Goal: Task Accomplishment & Management: Use online tool/utility

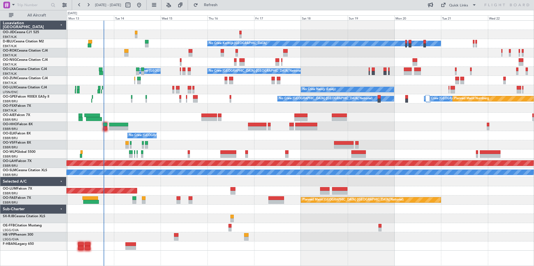
click at [350, 61] on div at bounding box center [299, 62] width 467 height 9
click at [348, 63] on div at bounding box center [299, 62] width 467 height 9
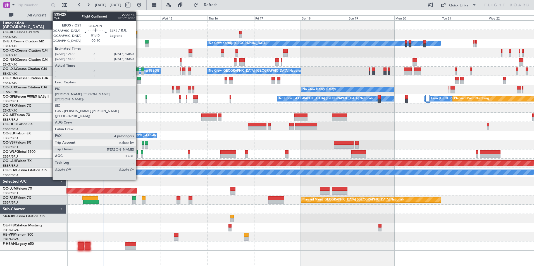
click at [139, 96] on div "No Crew No Crew Kortrijk-[GEOGRAPHIC_DATA] Owner [GEOGRAPHIC_DATA]-[GEOGRAPHIC_…" at bounding box center [299, 136] width 467 height 230
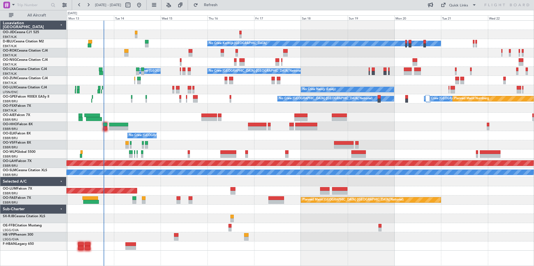
click at [184, 132] on div "No Crew [GEOGRAPHIC_DATA] ([GEOGRAPHIC_DATA] National)" at bounding box center [299, 135] width 467 height 9
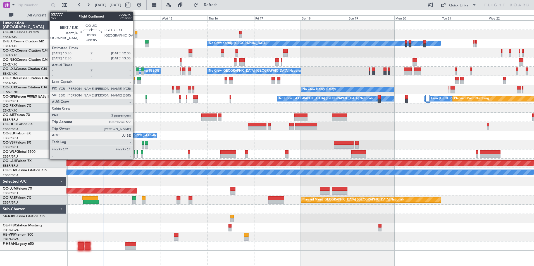
click at [135, 32] on div at bounding box center [136, 33] width 3 height 4
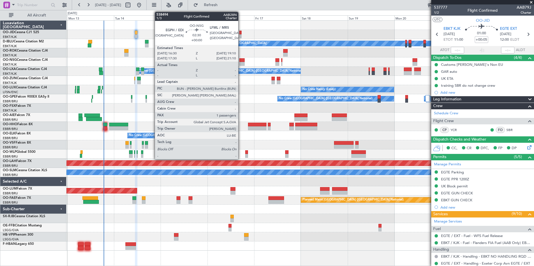
click at [241, 65] on div at bounding box center [241, 64] width 5 height 4
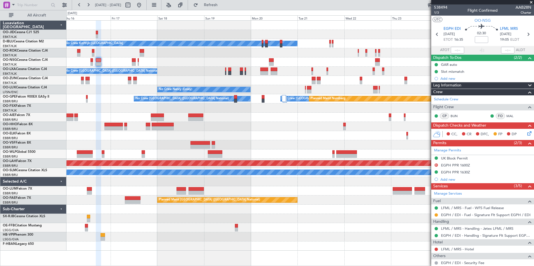
click at [239, 31] on div "No Crew Planned Maint [GEOGRAPHIC_DATA]-[GEOGRAPHIC_DATA] No Crew Kortrijk-[GEO…" at bounding box center [299, 136] width 467 height 230
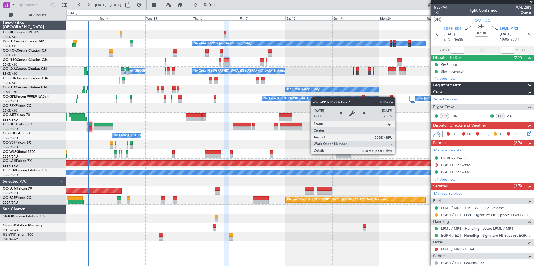
click at [323, 101] on div "No Crew No Crew Kortrijk-[GEOGRAPHIC_DATA] No Crew Owner [GEOGRAPHIC_DATA]-[GEO…" at bounding box center [299, 131] width 467 height 221
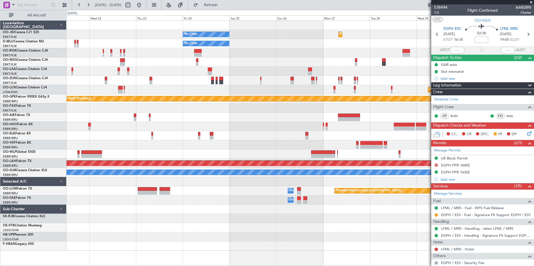
click at [158, 69] on div "No Crew Planned Maint [GEOGRAPHIC_DATA]-[GEOGRAPHIC_DATA] No Crew No Crew Kortr…" at bounding box center [299, 136] width 467 height 230
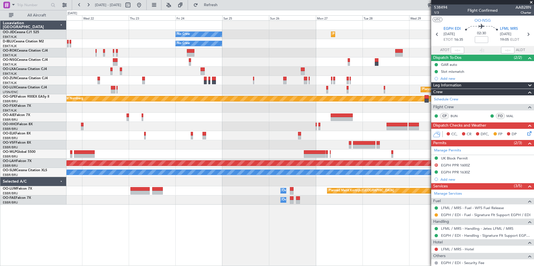
click at [277, 113] on div at bounding box center [299, 117] width 467 height 9
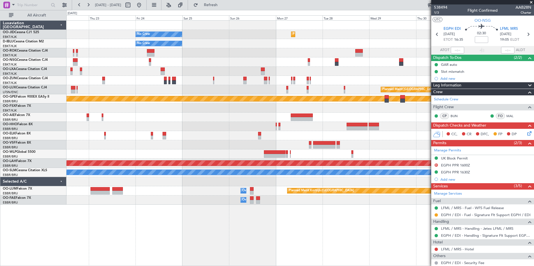
click at [285, 116] on div "Planned Maint Kortrijk-[GEOGRAPHIC_DATA] No Crew No Crew No Crew Kortrijk-[GEOG…" at bounding box center [299, 113] width 467 height 184
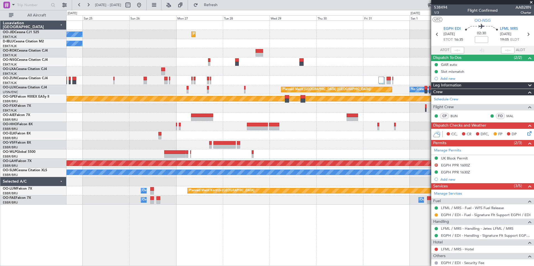
click at [114, 65] on div "Planned Maint Kortrijk-[GEOGRAPHIC_DATA] No Crew No Crew Planned Maint [GEOGRAP…" at bounding box center [299, 113] width 467 height 184
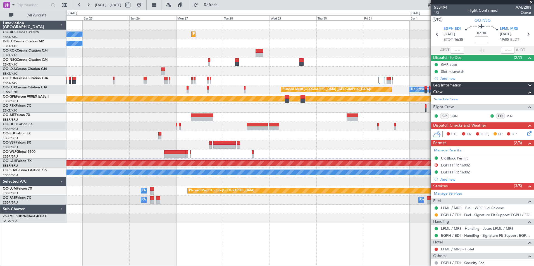
click at [450, 149] on fb-app "[DATE] - [DATE] Refresh Quick Links All Aircraft Planned Maint [GEOGRAPHIC_DATA…" at bounding box center [267, 135] width 534 height 262
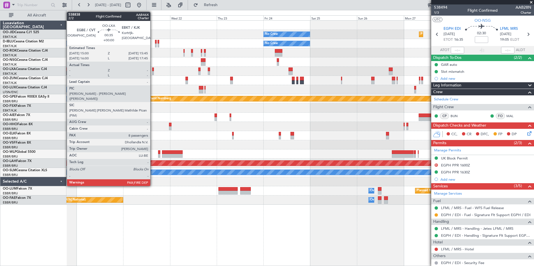
click at [153, 69] on div at bounding box center [153, 70] width 2 height 4
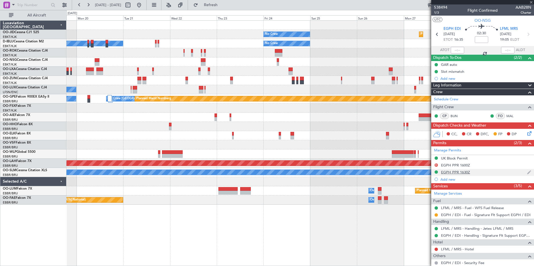
type input "8"
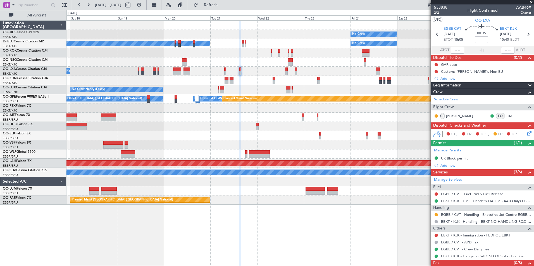
click at [250, 111] on div "Planned Maint Kortrijk-[GEOGRAPHIC_DATA] No Crew No Crew Kortrijk-[GEOGRAPHIC_D…" at bounding box center [299, 113] width 467 height 184
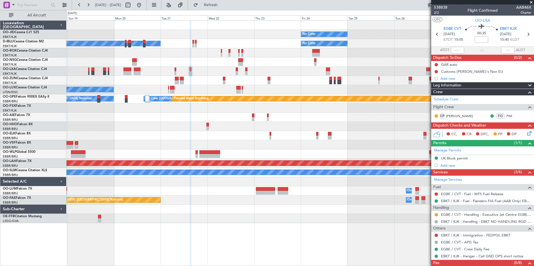
click at [192, 76] on div "Planned Maint Kortrijk-[GEOGRAPHIC_DATA] No Crew No Crew Kortrijk-[GEOGRAPHIC_D…" at bounding box center [299, 122] width 467 height 203
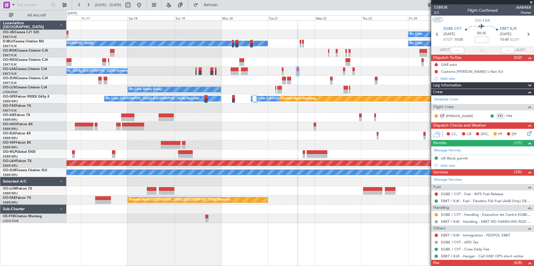
click at [276, 68] on div "No Crew Planned Maint [GEOGRAPHIC_DATA]-[GEOGRAPHIC_DATA] No Crew Kortrijk-[GEO…" at bounding box center [299, 122] width 467 height 203
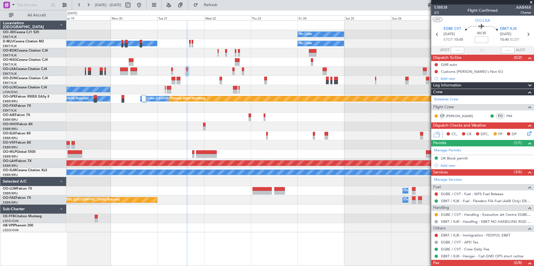
click at [197, 64] on div "No Crew Planned Maint [GEOGRAPHIC_DATA]-[GEOGRAPHIC_DATA] No Crew Kortrijk-[GEO…" at bounding box center [299, 127] width 467 height 212
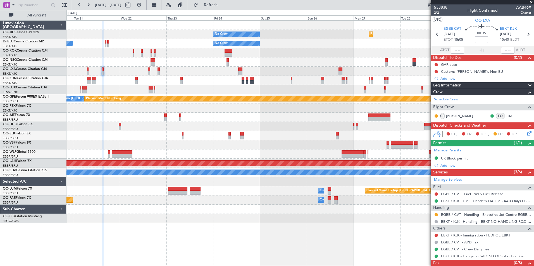
click at [222, 64] on div "No Crew Planned Maint [GEOGRAPHIC_DATA]-[GEOGRAPHIC_DATA] No Crew Kortrijk-[GEO…" at bounding box center [299, 122] width 467 height 203
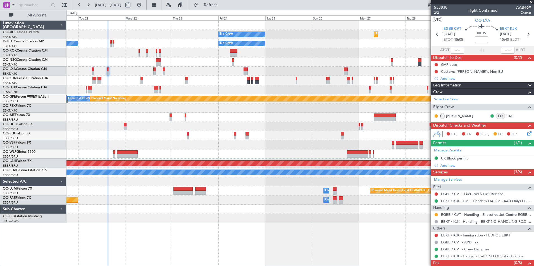
click at [291, 74] on div "No Crew Planned Maint [GEOGRAPHIC_DATA]-[GEOGRAPHIC_DATA] No Crew Kortrijk-[GEO…" at bounding box center [299, 122] width 467 height 203
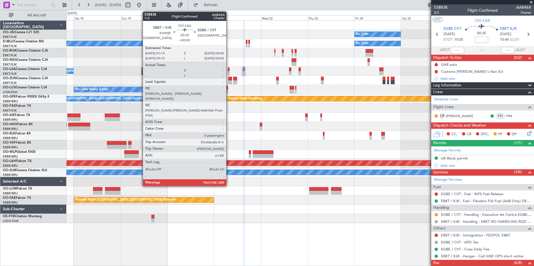
click at [229, 69] on div at bounding box center [229, 70] width 2 height 4
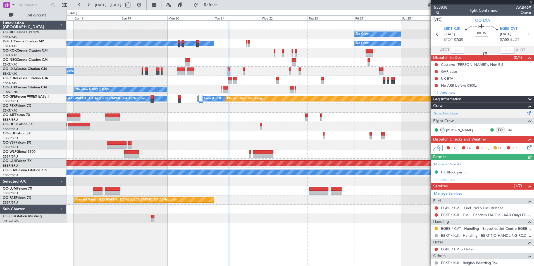
click at [453, 115] on link "Schedule Crew" at bounding box center [446, 114] width 24 height 6
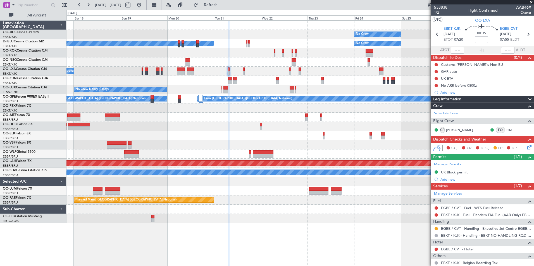
click at [215, 97] on div "Planned Maint Kortrijk-[GEOGRAPHIC_DATA] No Crew No Crew Kortrijk-[GEOGRAPHIC_D…" at bounding box center [299, 122] width 467 height 203
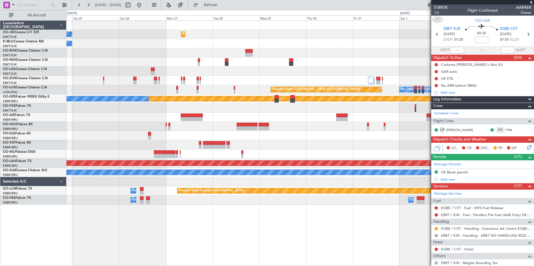
click at [141, 52] on div "Planned Maint Kortrijk-[GEOGRAPHIC_DATA] No Crew No Crew Planned Maint [GEOGRAP…" at bounding box center [299, 113] width 467 height 184
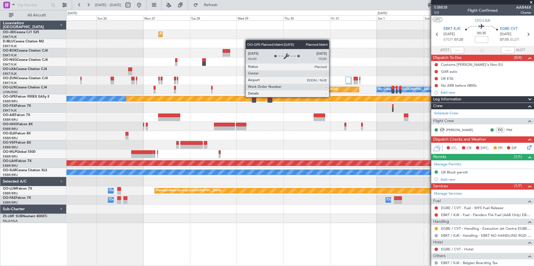
click at [131, 70] on div "Planned Maint Kortrijk-[GEOGRAPHIC_DATA] No Crew No Crew Planned Maint [GEOGRAP…" at bounding box center [299, 122] width 467 height 203
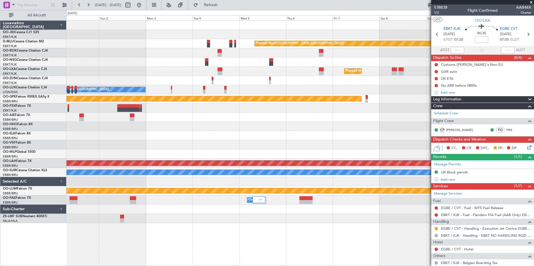
click at [124, 45] on div "Planned Maint [GEOGRAPHIC_DATA] ([GEOGRAPHIC_DATA]) Planned Maint [GEOGRAPHIC_D…" at bounding box center [299, 122] width 467 height 203
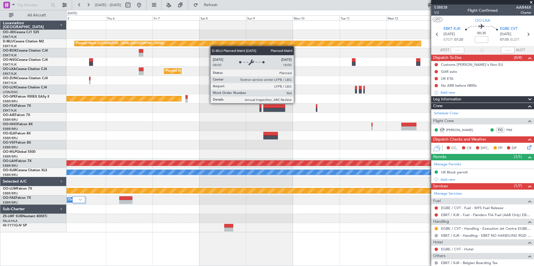
click at [201, 46] on div "Planned Maint [GEOGRAPHIC_DATA] ([GEOGRAPHIC_DATA]) Planned Maint [GEOGRAPHIC_D…" at bounding box center [299, 127] width 467 height 212
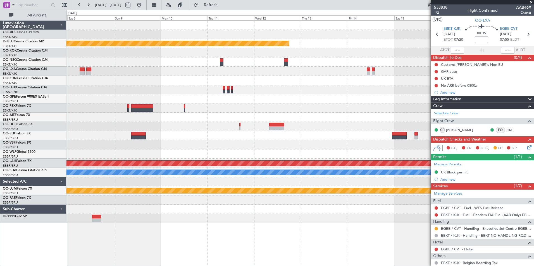
click at [220, 53] on div "Planned Maint [GEOGRAPHIC_DATA] ([GEOGRAPHIC_DATA]) Planned Maint [GEOGRAPHIC_D…" at bounding box center [299, 122] width 467 height 203
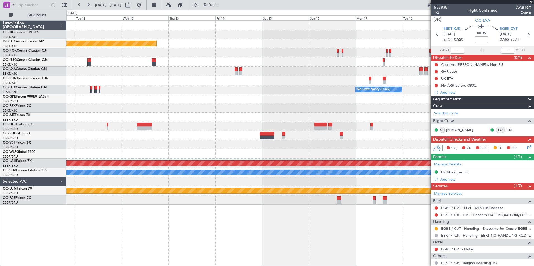
click at [194, 65] on div "Planned Maint [GEOGRAPHIC_DATA] ([GEOGRAPHIC_DATA]) No Crew [PERSON_NAME] ([PER…" at bounding box center [299, 113] width 467 height 184
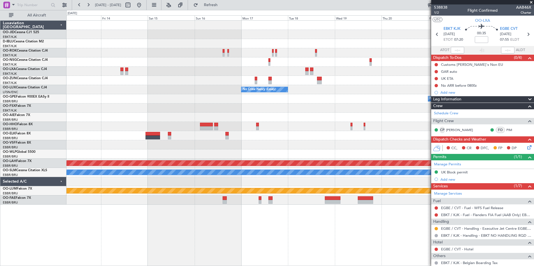
click at [142, 51] on div "Planned Maint [GEOGRAPHIC_DATA] ([GEOGRAPHIC_DATA]) No Crew [PERSON_NAME] ([PER…" at bounding box center [299, 113] width 467 height 184
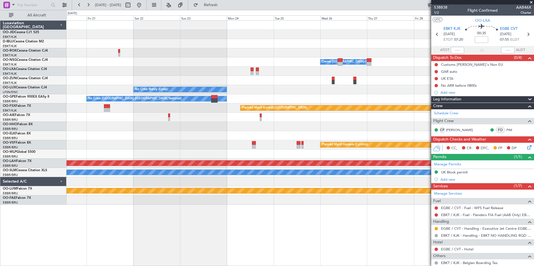
click at [158, 66] on div "Owner [GEOGRAPHIC_DATA]-[GEOGRAPHIC_DATA] Planned Maint [GEOGRAPHIC_DATA] ([GEO…" at bounding box center [299, 113] width 467 height 184
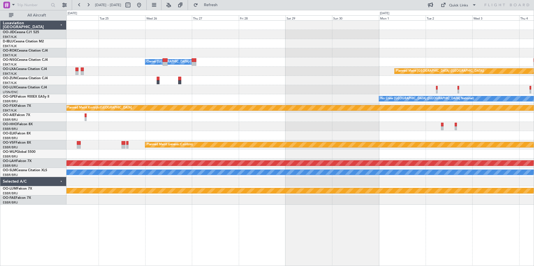
click at [95, 53] on div "Owner [GEOGRAPHIC_DATA]-[GEOGRAPHIC_DATA] Planned Maint [GEOGRAPHIC_DATA] ([GEO…" at bounding box center [299, 113] width 467 height 184
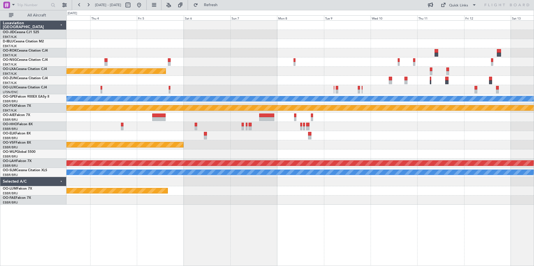
click at [94, 43] on div "Planned Maint [GEOGRAPHIC_DATA] ([GEOGRAPHIC_DATA]) Planned Maint [GEOGRAPHIC_D…" at bounding box center [299, 113] width 467 height 184
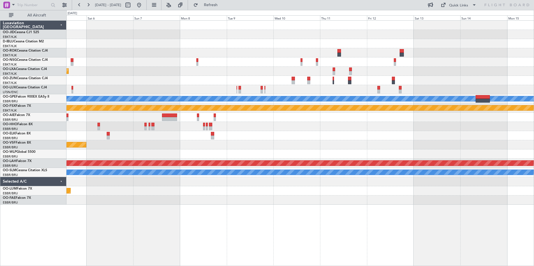
click at [95, 35] on div "Planned Maint [GEOGRAPHIC_DATA] ([GEOGRAPHIC_DATA]) Planned Maint [GEOGRAPHIC_D…" at bounding box center [299, 113] width 467 height 184
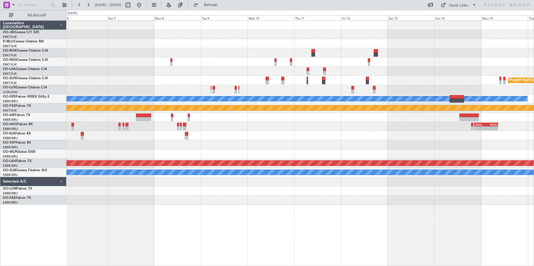
click at [316, 151] on div "Planned Maint [GEOGRAPHIC_DATA] ([GEOGRAPHIC_DATA]) Planned Maint [GEOGRAPHIC_D…" at bounding box center [299, 113] width 467 height 184
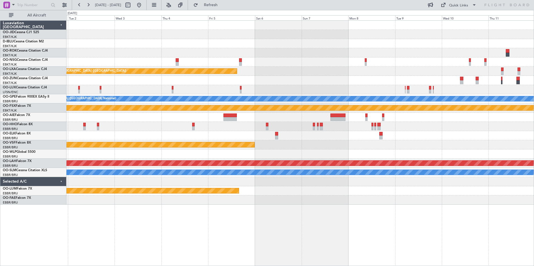
click at [337, 156] on div "Planned Maint [GEOGRAPHIC_DATA] ([GEOGRAPHIC_DATA]) No Crew [GEOGRAPHIC_DATA] (…" at bounding box center [299, 113] width 467 height 184
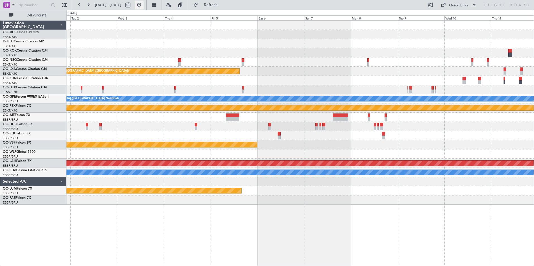
click at [143, 4] on button at bounding box center [139, 5] width 9 height 9
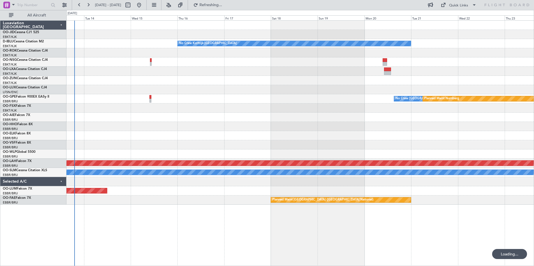
click at [224, 183] on div "No Crew Kortrijk-[GEOGRAPHIC_DATA] No Crew [GEOGRAPHIC_DATA] (Brussels National…" at bounding box center [299, 143] width 467 height 246
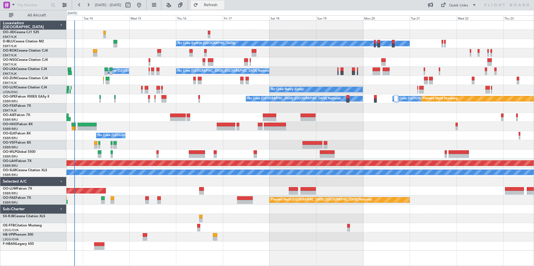
click at [222, 3] on span "Refresh" at bounding box center [210, 5] width 23 height 4
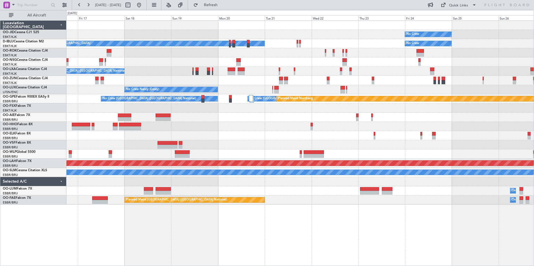
click at [345, 86] on div "No Crew Planned Maint [GEOGRAPHIC_DATA]-[GEOGRAPHIC_DATA] No Crew Kortrijk-[GEO…" at bounding box center [299, 113] width 467 height 184
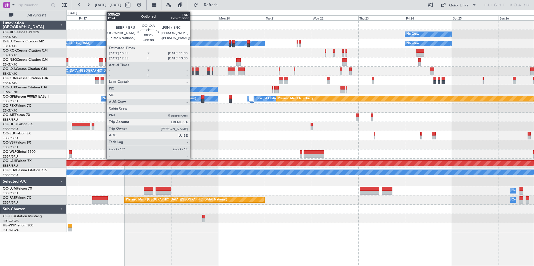
click at [193, 73] on div at bounding box center [192, 73] width 1 height 4
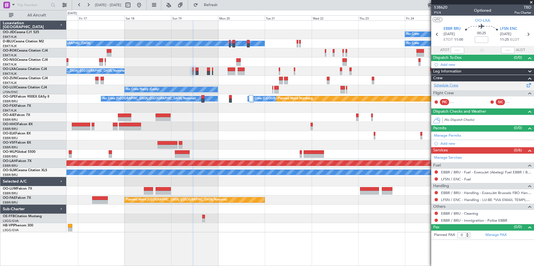
click at [451, 83] on link "Schedule Crew" at bounding box center [446, 86] width 24 height 6
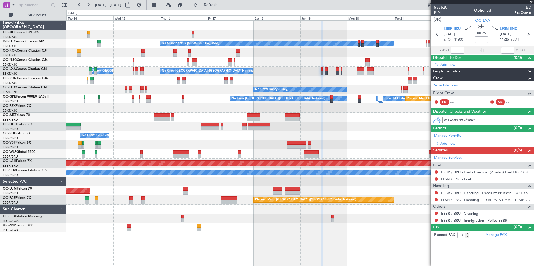
click at [286, 254] on div "No Crew No Crew Kortrijk-[GEOGRAPHIC_DATA] No Crew Owner [GEOGRAPHIC_DATA]-[GEO…" at bounding box center [299, 143] width 467 height 246
click at [385, 258] on div "No Crew No Crew Kortrijk-[GEOGRAPHIC_DATA] No Crew Owner [GEOGRAPHIC_DATA]-[GEO…" at bounding box center [299, 143] width 467 height 246
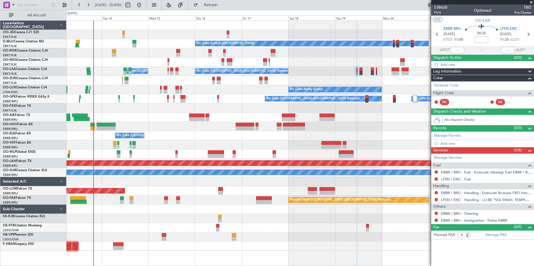
click at [161, 241] on div at bounding box center [299, 237] width 467 height 9
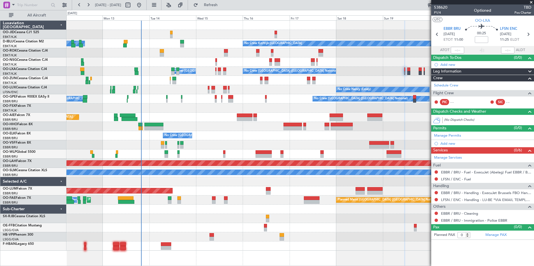
click at [140, 234] on div "No Crew No Crew Kortrijk-[GEOGRAPHIC_DATA] Owner [GEOGRAPHIC_DATA]-[GEOGRAPHIC_…" at bounding box center [299, 136] width 467 height 230
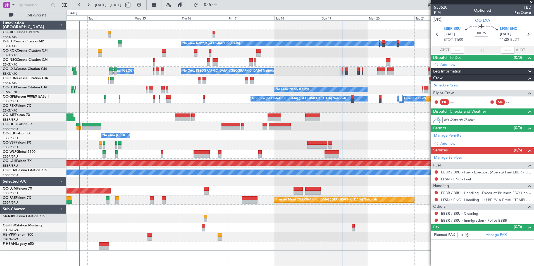
click at [269, 98] on div "No Crew No Crew Kortrijk-[GEOGRAPHIC_DATA] No Crew Owner [GEOGRAPHIC_DATA]-[GEO…" at bounding box center [299, 136] width 467 height 230
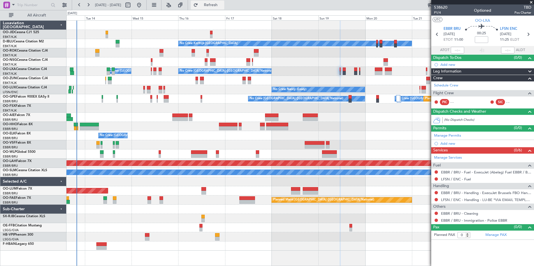
click at [222, 3] on span "Refresh" at bounding box center [210, 5] width 23 height 4
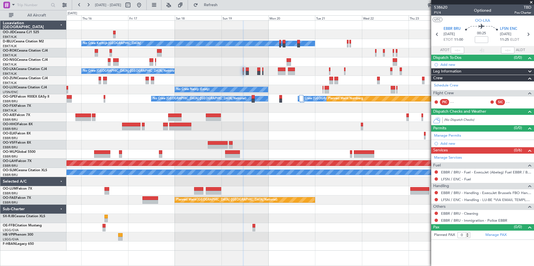
click at [257, 125] on div at bounding box center [299, 126] width 467 height 9
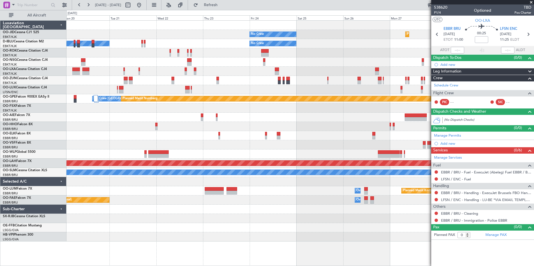
click at [63, 107] on div "No Crew Planned Maint [GEOGRAPHIC_DATA]-[GEOGRAPHIC_DATA] No Crew Kortrijk-[GEO…" at bounding box center [267, 138] width 534 height 256
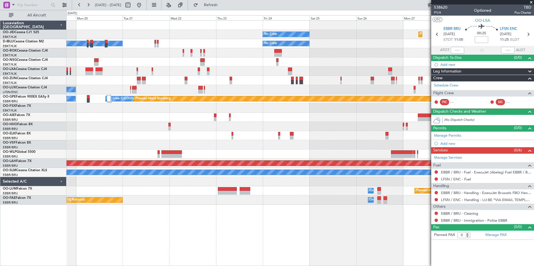
click at [284, 125] on div "No Crew Planned Maint [GEOGRAPHIC_DATA]-[GEOGRAPHIC_DATA] No Crew Kortrijk-[GEO…" at bounding box center [299, 113] width 467 height 184
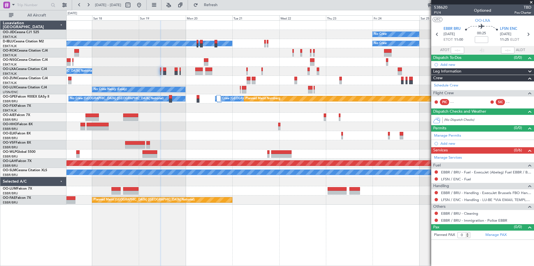
click at [334, 124] on div "No Crew Planned Maint [GEOGRAPHIC_DATA]-[GEOGRAPHIC_DATA] No Crew Kortrijk-[GEO…" at bounding box center [299, 113] width 467 height 184
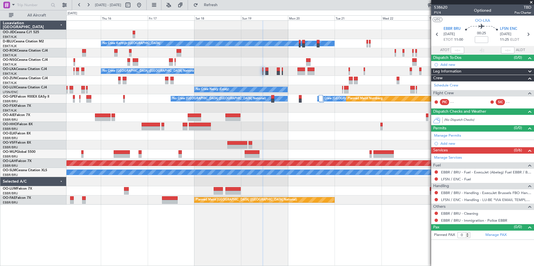
click at [344, 124] on div "No Crew Planned Maint [GEOGRAPHIC_DATA]-[GEOGRAPHIC_DATA] No Crew Kortrijk-[GEO…" at bounding box center [299, 113] width 467 height 184
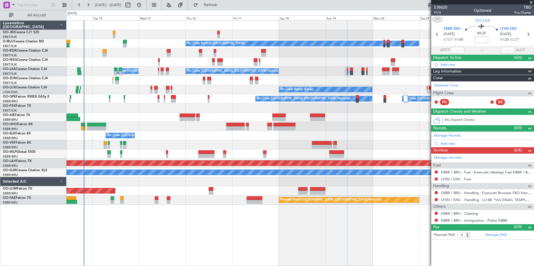
click at [349, 128] on div "No Crew No Crew Kortrijk-[GEOGRAPHIC_DATA] No Crew Owner [GEOGRAPHIC_DATA]-[GEO…" at bounding box center [299, 113] width 467 height 184
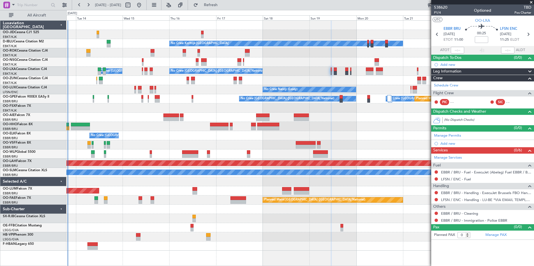
click at [372, 80] on div "No Crew No Crew Kortrijk-[GEOGRAPHIC_DATA] No Crew Owner [GEOGRAPHIC_DATA]-[GEO…" at bounding box center [299, 136] width 467 height 230
